Goal: Task Accomplishment & Management: Manage account settings

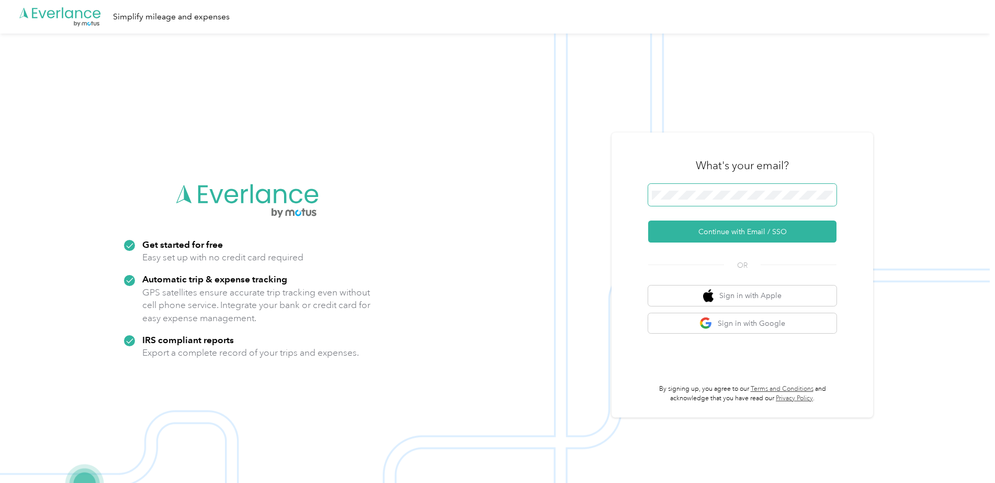
click at [723, 236] on button "Continue with Email / SSO" at bounding box center [742, 231] width 188 height 22
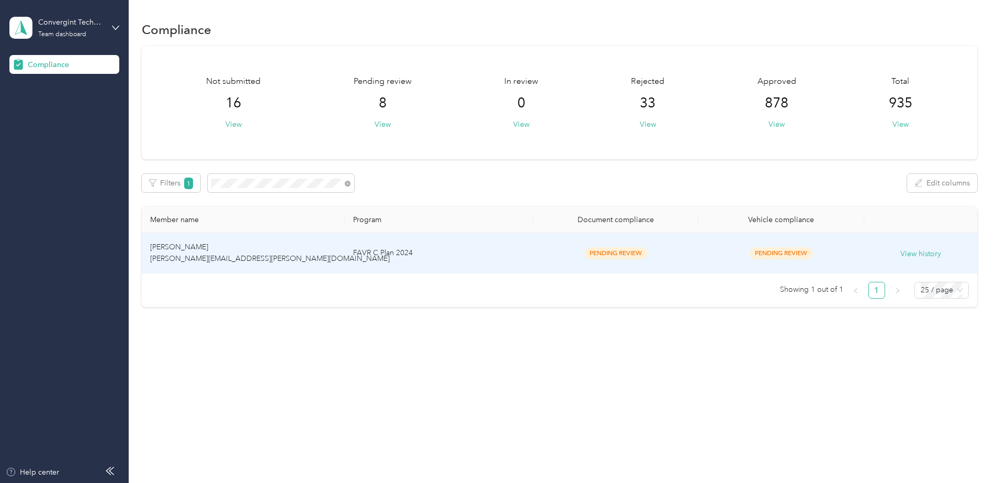
click at [292, 250] on td "[PERSON_NAME] [PERSON_NAME][EMAIL_ADDRESS][PERSON_NAME][DOMAIN_NAME]" at bounding box center [243, 253] width 203 height 40
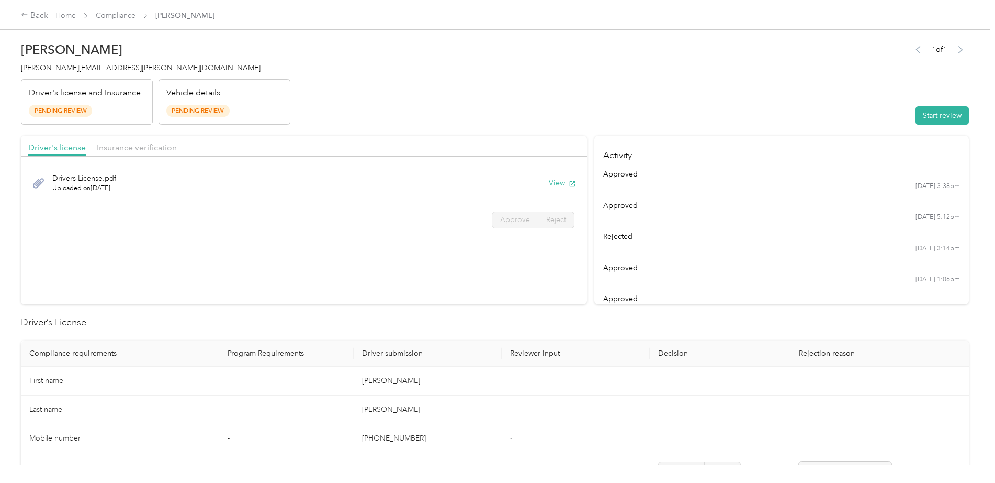
click at [139, 138] on div "Driver's license Insurance verification" at bounding box center [304, 146] width 566 height 21
click at [139, 145] on span "Insurance verification" at bounding box center [137, 147] width 80 height 10
click at [554, 181] on button "View" at bounding box center [562, 182] width 27 height 11
